Goal: Task Accomplishment & Management: Complete application form

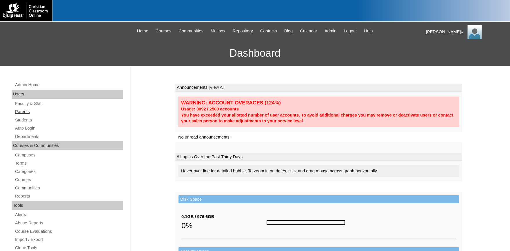
click at [21, 112] on link "Parents" at bounding box center [68, 111] width 108 height 7
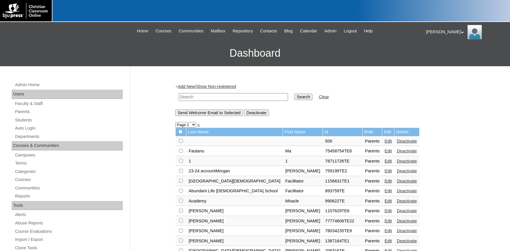
click at [215, 98] on input "text" at bounding box center [233, 97] width 109 height 8
type input "709059"
click at [294, 94] on input "Search" at bounding box center [303, 97] width 18 height 6
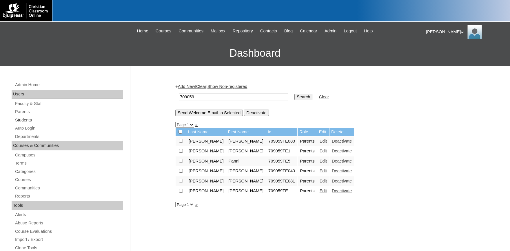
click at [25, 119] on link "Students" at bounding box center [68, 120] width 108 height 7
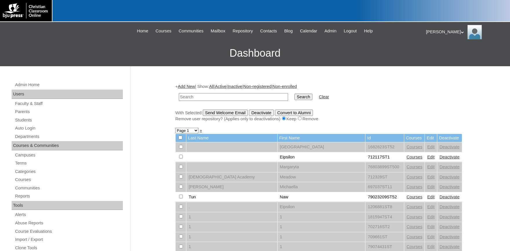
click at [209, 94] on input "text" at bounding box center [233, 97] width 109 height 8
type input "709059"
click at [294, 94] on input "Search" at bounding box center [303, 97] width 18 height 6
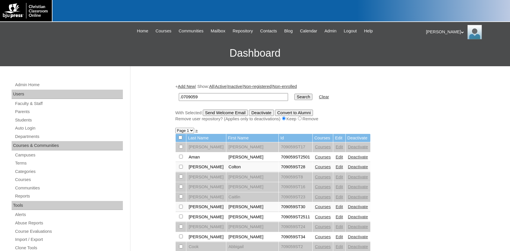
click at [201, 101] on td ".0709059" at bounding box center [233, 97] width 115 height 14
drag, startPoint x: 144, startPoint y: 94, endPoint x: 133, endPoint y: 94, distance: 11.3
click at [179, 94] on input ".0709059" at bounding box center [233, 97] width 109 height 8
type input "709059"
click at [294, 94] on input "Search" at bounding box center [303, 97] width 18 height 6
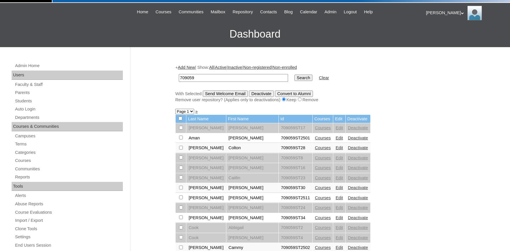
scroll to position [32, 0]
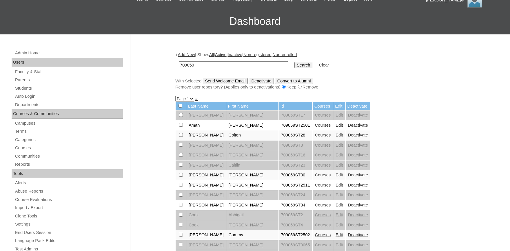
click at [180, 117] on input "checkbox" at bounding box center [181, 115] width 4 height 4
checkbox input "true"
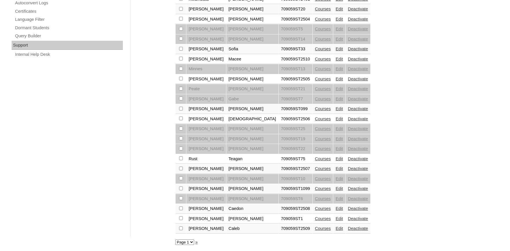
scroll to position [406, 0]
click at [179, 217] on td at bounding box center [180, 219] width 10 height 10
checkbox input "true"
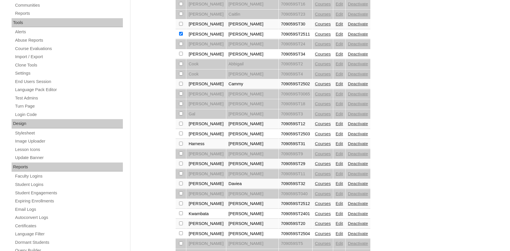
scroll to position [119, 0]
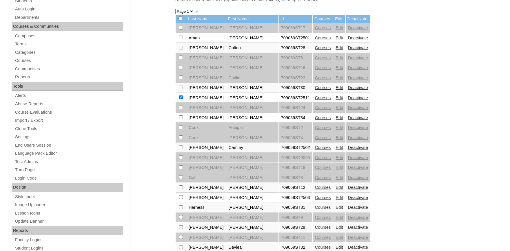
click at [179, 30] on input "checkbox" at bounding box center [181, 28] width 4 height 4
checkbox input "true"
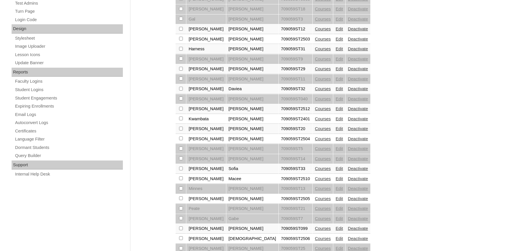
scroll to position [310, 0]
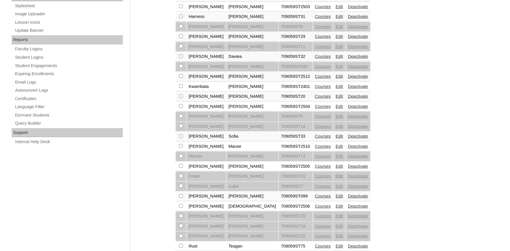
checkbox input "true"
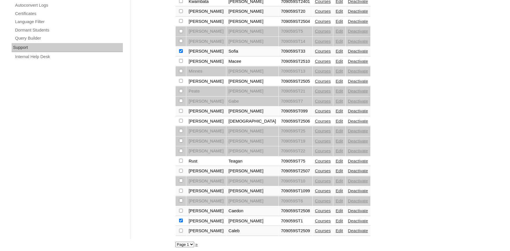
scroll to position [406, 0]
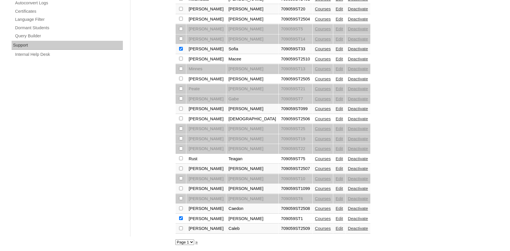
checkbox input "true"
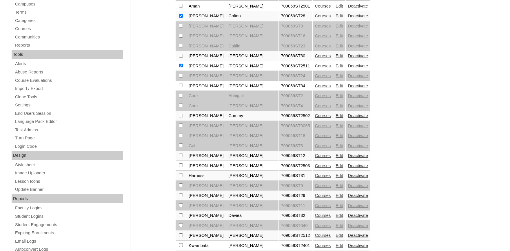
scroll to position [0, 0]
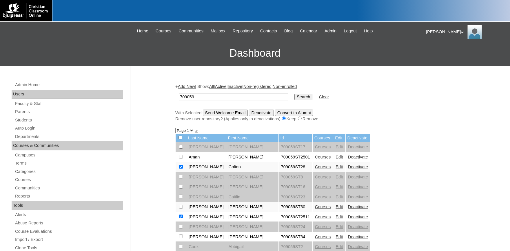
click at [182, 149] on input "checkbox" at bounding box center [181, 147] width 4 height 4
checkbox input "true"
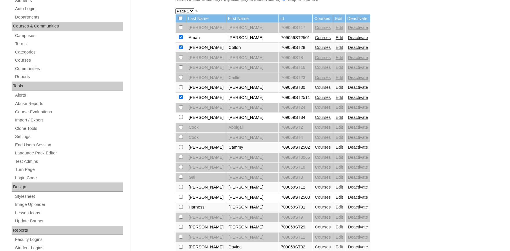
scroll to position [127, 0]
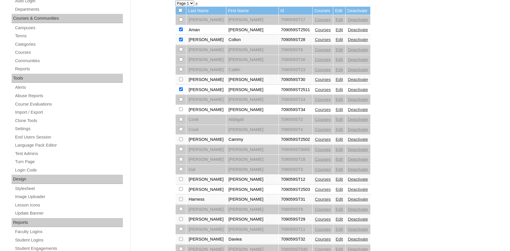
click at [182, 21] on input "checkbox" at bounding box center [181, 20] width 4 height 4
checkbox input "true"
drag, startPoint x: 180, startPoint y: 192, endPoint x: 175, endPoint y: 194, distance: 5.3
click at [181, 21] on input "checkbox" at bounding box center [181, 20] width 4 height 4
checkbox input "true"
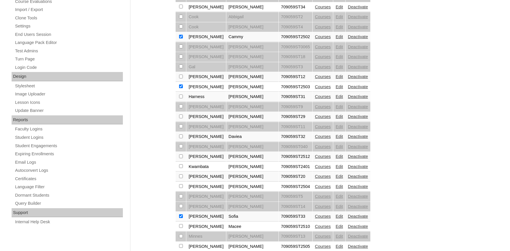
scroll to position [255, 0]
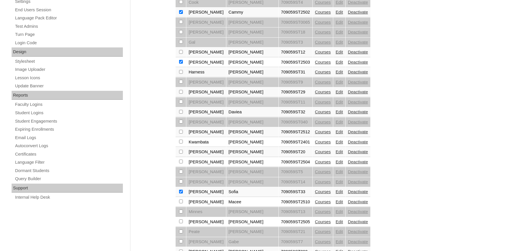
checkbox input "true"
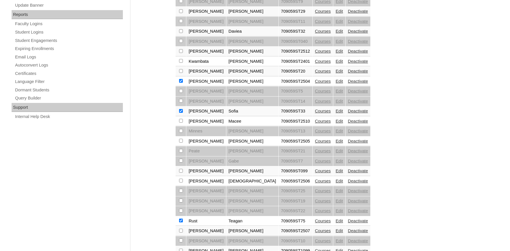
scroll to position [350, 0]
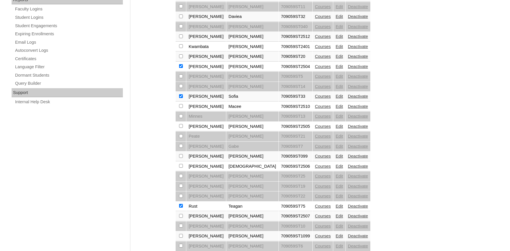
checkbox input "true"
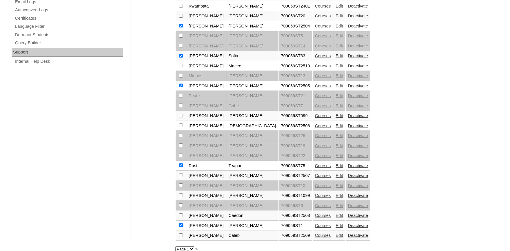
scroll to position [406, 0]
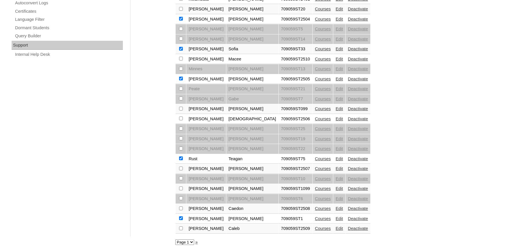
checkbox input "true"
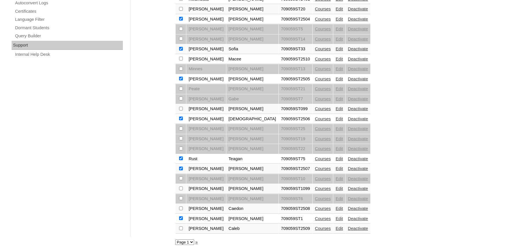
checkbox input "true"
click at [180, 54] on td at bounding box center [180, 59] width 10 height 10
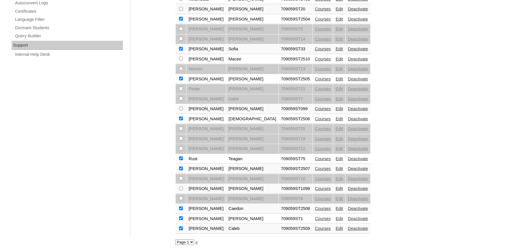
checkbox input "true"
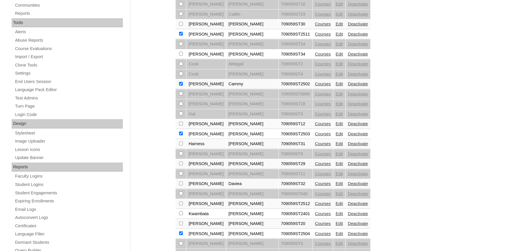
scroll to position [0, 0]
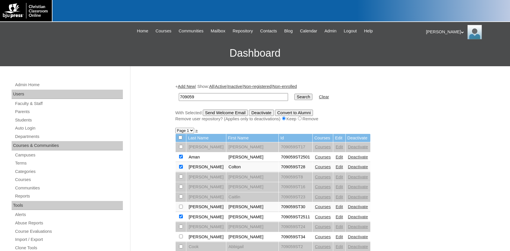
click at [228, 112] on input "Send Welcome Email" at bounding box center [225, 113] width 45 height 6
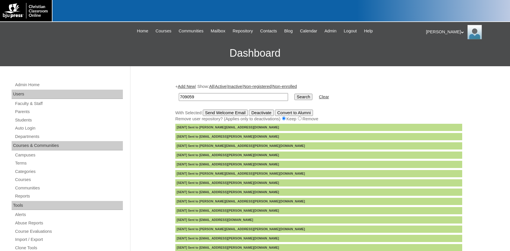
scroll to position [64, 0]
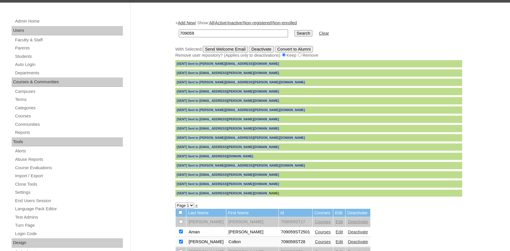
drag, startPoint x: 263, startPoint y: 195, endPoint x: 164, endPoint y: 65, distance: 163.9
copy div "[SENT] Sent to chloe.aman@communitybaptist.com [SENT] Sent to colton.aurand@com…"
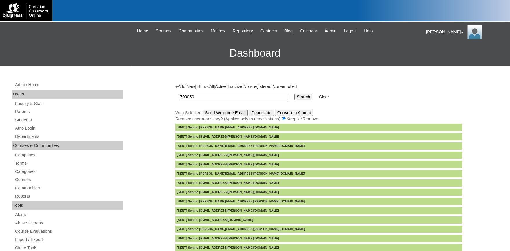
drag, startPoint x: 203, startPoint y: 97, endPoint x: 129, endPoint y: 85, distance: 74.7
click at [179, 93] on input "709059" at bounding box center [233, 97] width 109 height 8
type input "697037"
click at [294, 94] on input "Search" at bounding box center [303, 97] width 18 height 6
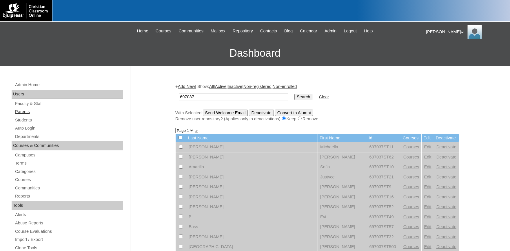
click at [25, 112] on link "Parents" at bounding box center [68, 111] width 108 height 7
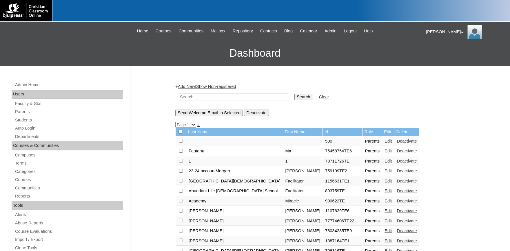
click at [200, 97] on input "text" at bounding box center [233, 97] width 109 height 8
click at [21, 111] on link "Parents" at bounding box center [68, 111] width 108 height 7
click at [197, 98] on input "text" at bounding box center [233, 97] width 109 height 8
type input "697037"
click at [294, 94] on input "Search" at bounding box center [303, 97] width 18 height 6
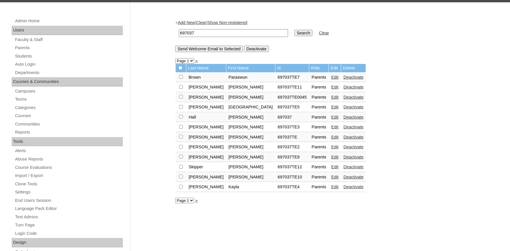
scroll to position [96, 0]
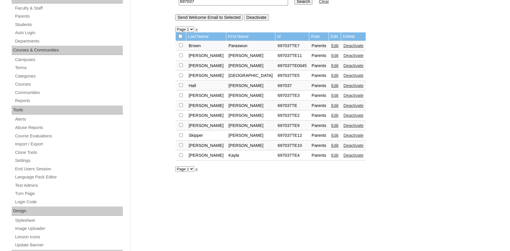
click at [331, 138] on link "Edit" at bounding box center [334, 135] width 7 height 5
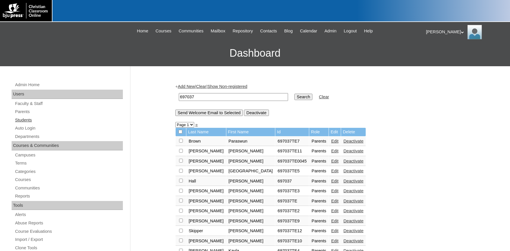
click at [24, 118] on link "Students" at bounding box center [68, 120] width 108 height 7
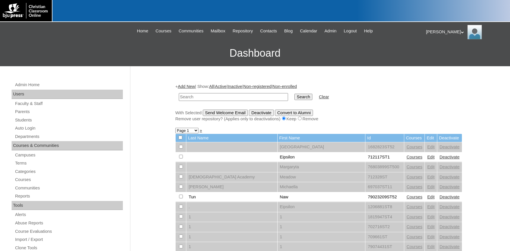
click at [201, 97] on input "text" at bounding box center [233, 97] width 109 height 8
type input "697037"
click at [294, 94] on input "Search" at bounding box center [303, 97] width 18 height 6
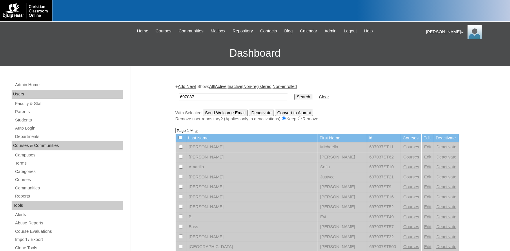
click at [193, 85] on link "Add New" at bounding box center [186, 86] width 17 height 5
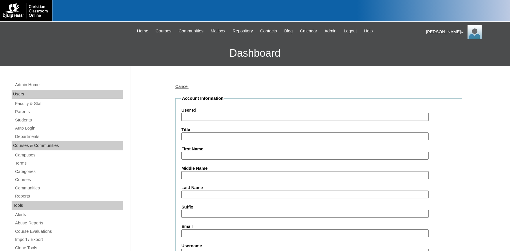
click at [202, 117] on input "User Id" at bounding box center [304, 117] width 247 height 8
type input "697037ST2501"
click at [254, 159] on input "First Name" at bounding box center [304, 156] width 247 height 8
type input "e"
type input "Emily"
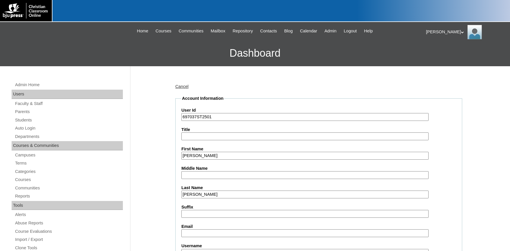
type input "Davis"
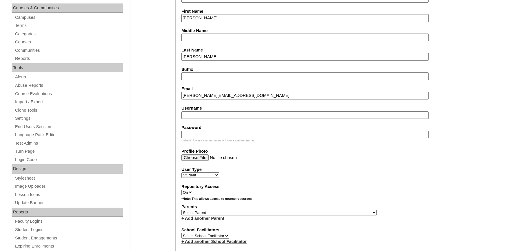
scroll to position [191, 0]
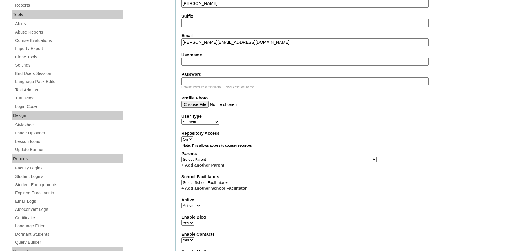
type input "suzanne.davis1190@yahoo.com"
click at [215, 160] on select "Select Parent , Fautanu, Ma 1, 1 23-24 accountMorgan, Jason 6th Street Mennonit…" at bounding box center [278, 160] width 195 height 6
select select "35699"
click option "Skipper, Sonja" at bounding box center [0, 0] width 0 height 0
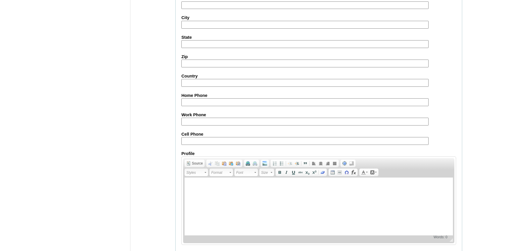
scroll to position [636, 0]
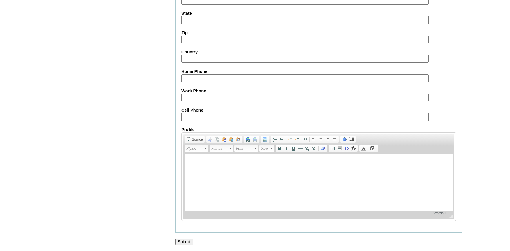
drag, startPoint x: 186, startPoint y: 239, endPoint x: 248, endPoint y: 221, distance: 64.7
click at [186, 239] on input "Submit" at bounding box center [184, 242] width 18 height 6
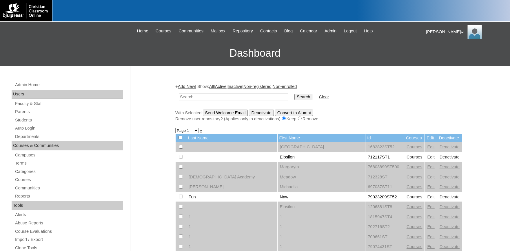
click at [195, 98] on input "text" at bounding box center [233, 97] width 109 height 8
type input "697037"
click at [294, 94] on input "Search" at bounding box center [303, 97] width 18 height 6
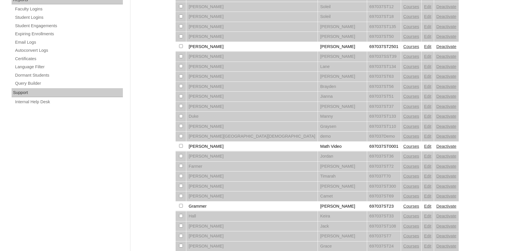
scroll to position [416, 0]
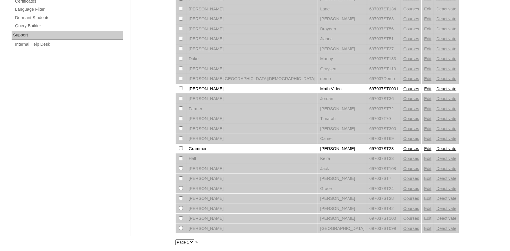
select select "admin_students.php?q=697037&submit=Search&page=2"
click option "Page 2" at bounding box center [0, 0] width 0 height 0
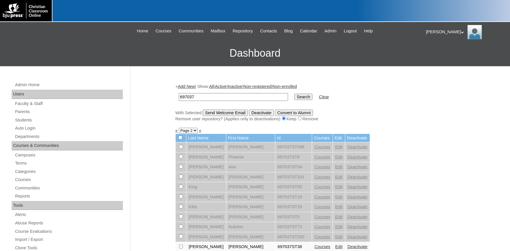
click at [195, 87] on link "Add New" at bounding box center [186, 86] width 17 height 5
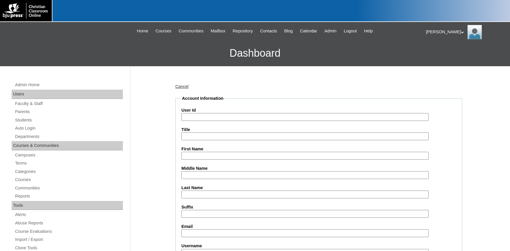
click at [202, 116] on input "User Id" at bounding box center [304, 117] width 247 height 8
type input "697037ST2502"
click at [232, 159] on input "First Name" at bounding box center [304, 156] width 247 height 8
type input "n"
type input "[PERSON_NAME]"
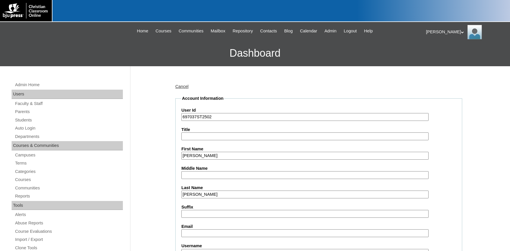
type input "Pumphrey"
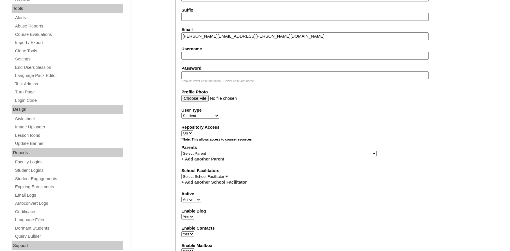
scroll to position [223, 0]
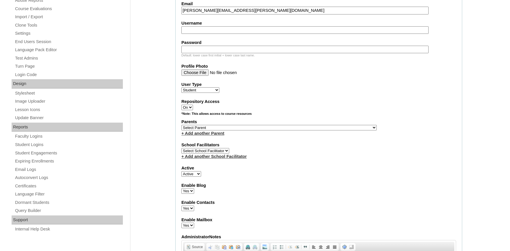
type input "nathan.pumphrey@emmanuelwarriors.org"
select select "35699"
click option "Skipper, Sonja" at bounding box center [0, 0] width 0 height 0
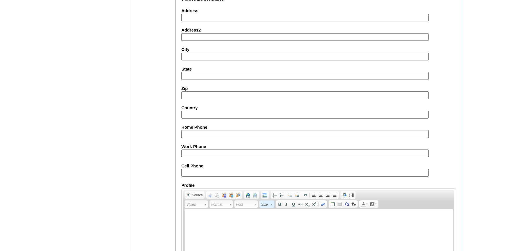
scroll to position [636, 0]
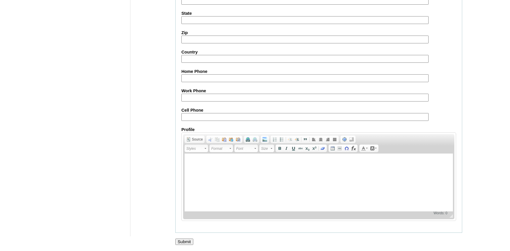
click at [182, 243] on input "Submit" at bounding box center [184, 242] width 18 height 6
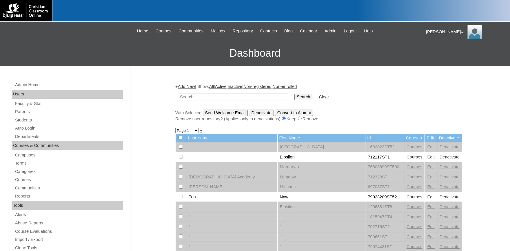
click at [220, 98] on input "text" at bounding box center [233, 97] width 109 height 8
type input "pumphrey"
click at [294, 94] on input "Search" at bounding box center [303, 97] width 18 height 6
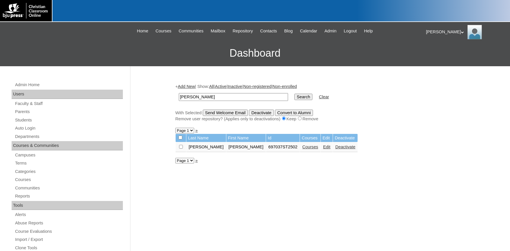
click at [302, 149] on link "Courses" at bounding box center [310, 147] width 16 height 5
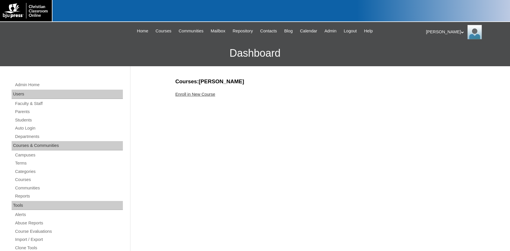
click at [207, 95] on link "Enroll in New Course" at bounding box center [195, 94] width 40 height 5
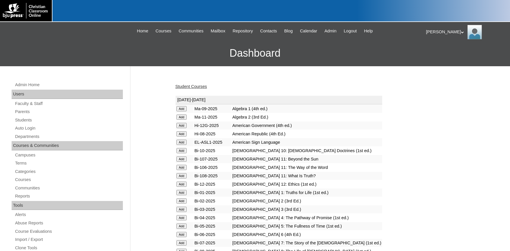
scroll to position [127, 0]
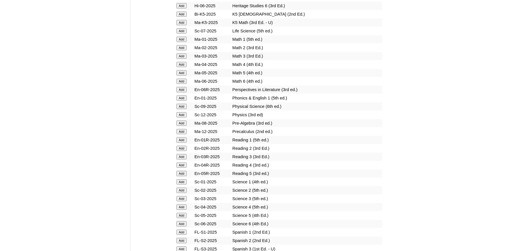
scroll to position [733, 0]
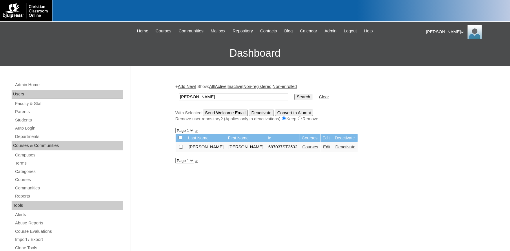
drag, startPoint x: 205, startPoint y: 97, endPoint x: 144, endPoint y: 88, distance: 61.5
click at [179, 93] on input "pumphrey" at bounding box center [233, 97] width 109 height 8
type input "[PERSON_NAME].[PERSON_NAME]"
click at [294, 94] on input "Search" at bounding box center [303, 97] width 18 height 6
click at [302, 149] on link "Courses" at bounding box center [310, 147] width 16 height 5
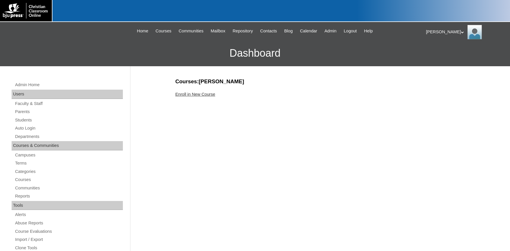
drag, startPoint x: 211, startPoint y: 96, endPoint x: 213, endPoint y: 93, distance: 3.3
click at [211, 96] on link "Enroll in New Course" at bounding box center [195, 94] width 40 height 5
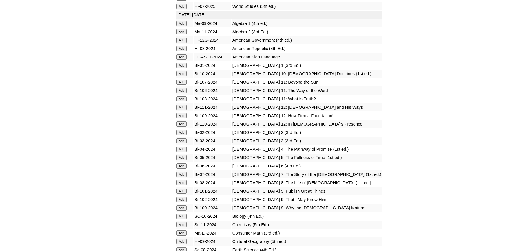
scroll to position [669, 0]
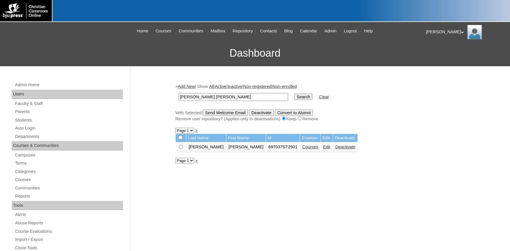
click at [180, 146] on td at bounding box center [180, 147] width 10 height 10
click at [24, 120] on link "Students" at bounding box center [68, 120] width 108 height 7
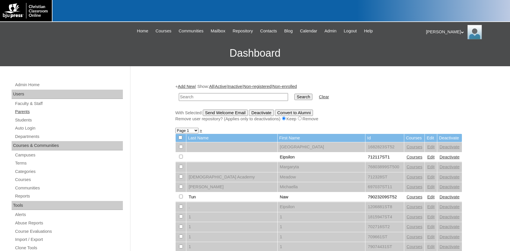
click at [24, 110] on link "Parents" at bounding box center [68, 111] width 108 height 7
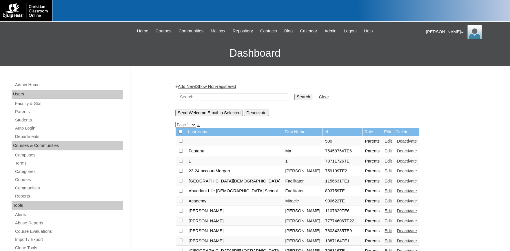
click at [208, 97] on input "text" at bounding box center [233, 97] width 109 height 8
type input "skipper"
click at [294, 94] on input "Search" at bounding box center [303, 97] width 18 height 6
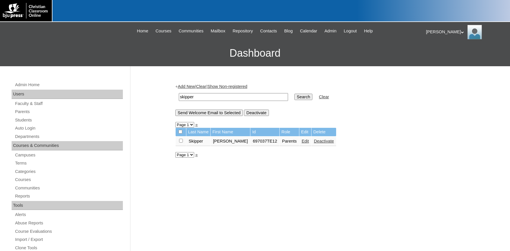
click at [182, 143] on input "checkbox" at bounding box center [181, 141] width 4 height 4
checkbox input "true"
click at [220, 114] on input "Send Welcome Email to Selected" at bounding box center [208, 113] width 67 height 6
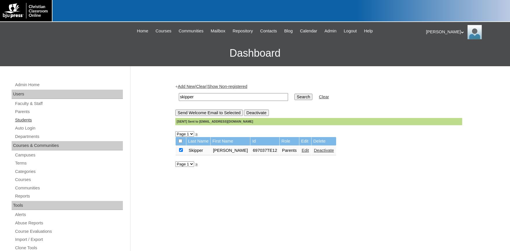
click at [26, 120] on link "Students" at bounding box center [68, 120] width 108 height 7
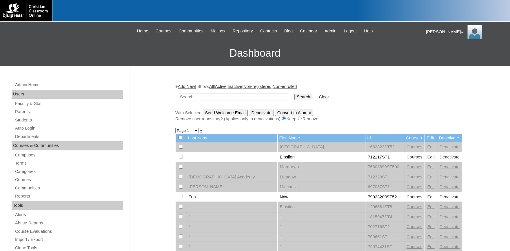
click at [205, 98] on input "text" at bounding box center [233, 97] width 109 height 8
type input "697037ST250"
click at [297, 95] on input "Search" at bounding box center [303, 97] width 18 height 6
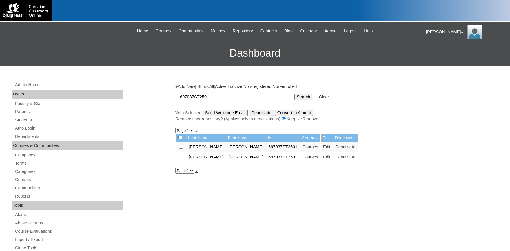
click at [181, 147] on input "checkbox" at bounding box center [181, 147] width 4 height 4
checkbox input "true"
click at [180, 149] on input "checkbox" at bounding box center [181, 147] width 4 height 4
checkbox input "true"
click at [237, 113] on input "Send Welcome Email" at bounding box center [225, 113] width 45 height 6
